Goal: Task Accomplishment & Management: Complete application form

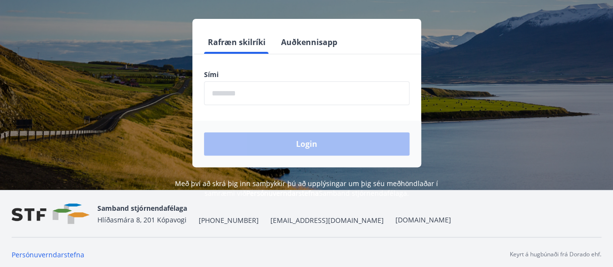
scroll to position [120, 0]
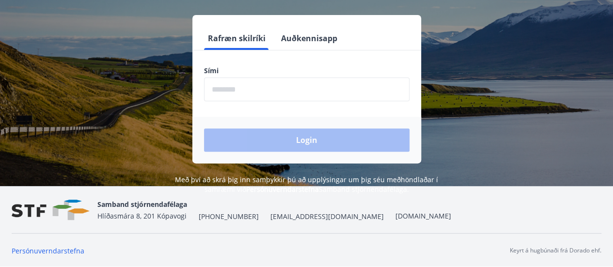
click at [245, 91] on input "phone" at bounding box center [307, 90] width 206 height 24
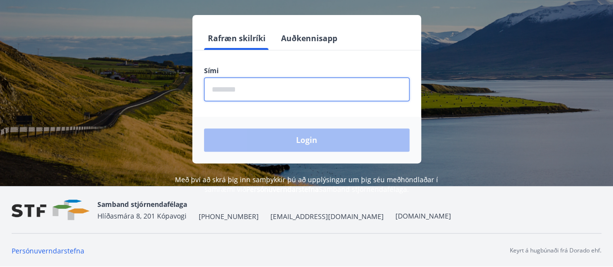
type input "********"
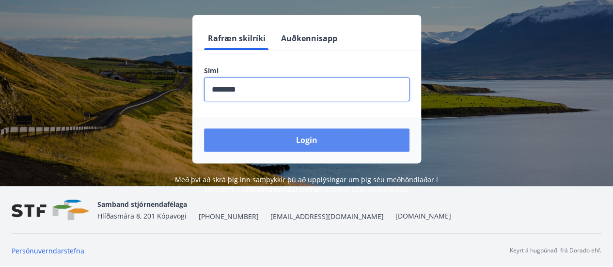
click at [285, 139] on button "Login" at bounding box center [307, 140] width 206 height 23
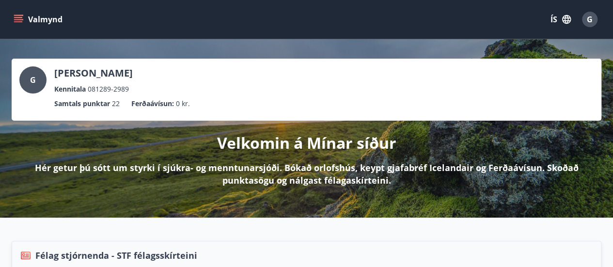
click at [14, 23] on icon "menu" at bounding box center [19, 20] width 10 height 10
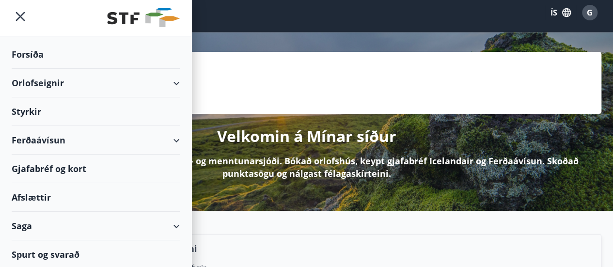
scroll to position [48, 0]
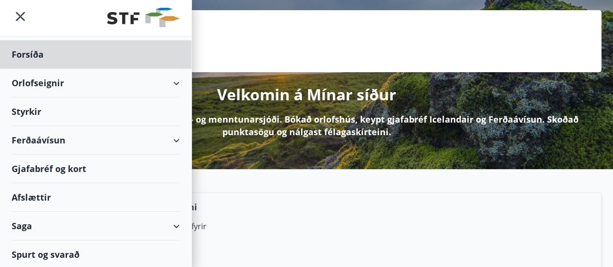
click at [46, 116] on div "Styrkir" at bounding box center [96, 111] width 168 height 29
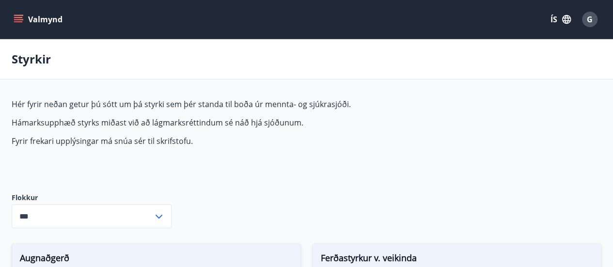
type input "***"
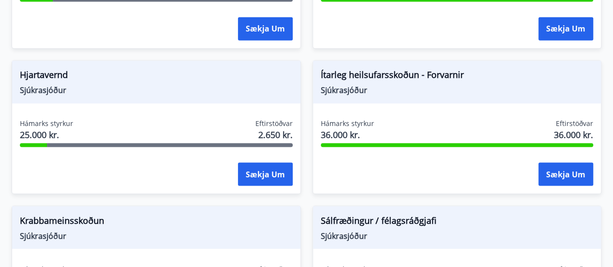
scroll to position [727, 0]
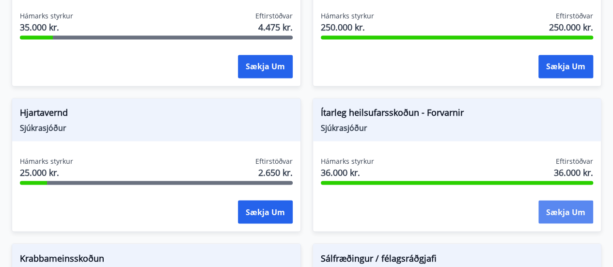
click at [541, 209] on button "Sækja um" at bounding box center [566, 211] width 55 height 23
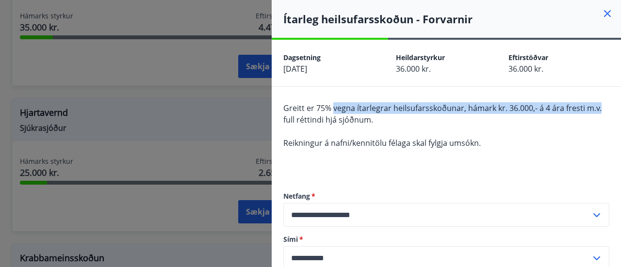
drag, startPoint x: 334, startPoint y: 110, endPoint x: 599, endPoint y: 112, distance: 264.8
click at [599, 112] on div "Greitt er 75% vegna ítarlegrar heilsufarsskoðunar, hámark kr. 36.000,- á 4 ára …" at bounding box center [446, 137] width 326 height 70
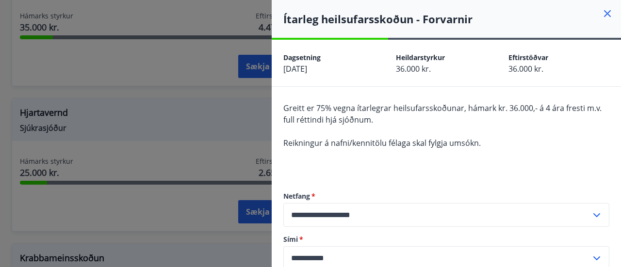
click at [570, 118] on div "Greitt er 75% vegna ítarlegrar heilsufarsskoðunar, hámark kr. 36.000,- á 4 ára …" at bounding box center [446, 137] width 326 height 70
click at [601, 12] on icon at bounding box center [607, 14] width 12 height 12
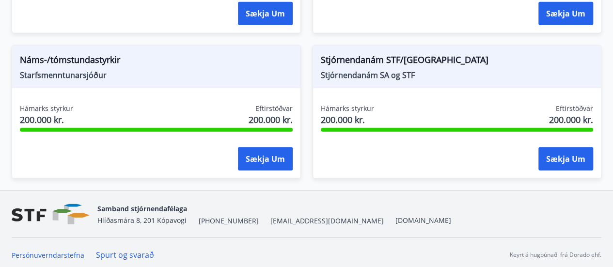
scroll to position [1363, 0]
